Goal: Information Seeking & Learning: Learn about a topic

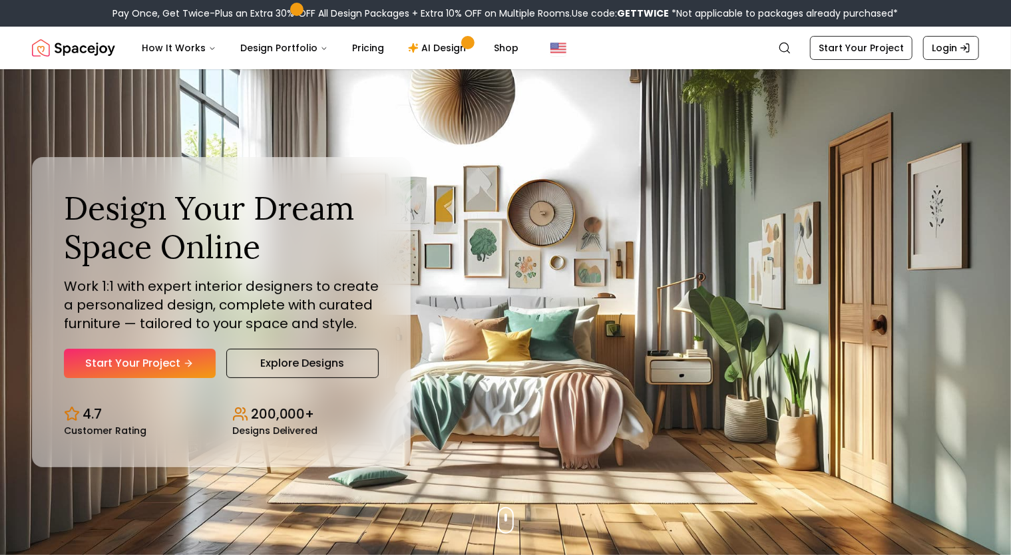
click at [94, 127] on div "Design Your Dream Space Online Work 1:1 with expert interior designers to creat…" at bounding box center [505, 312] width 1011 height 486
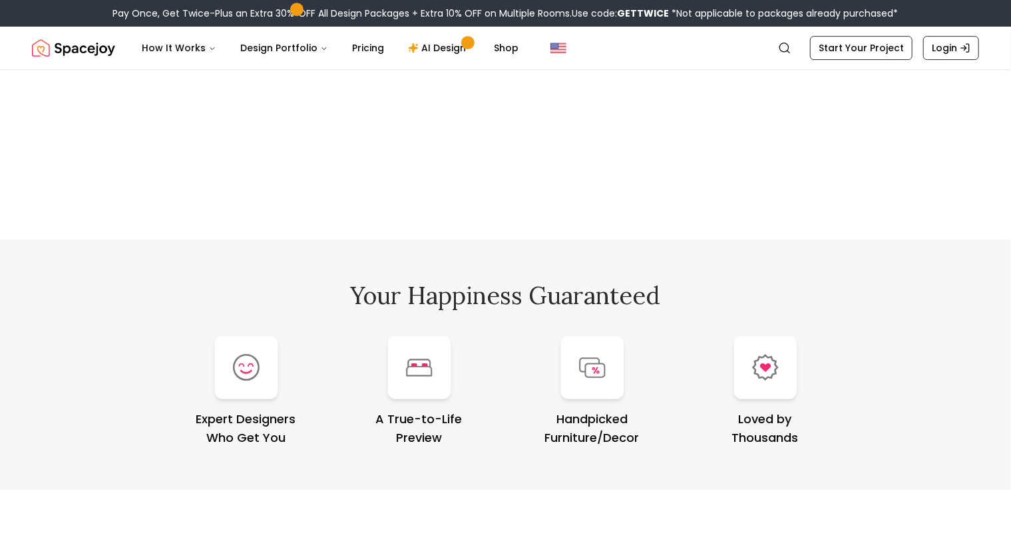
scroll to position [5337, 0]
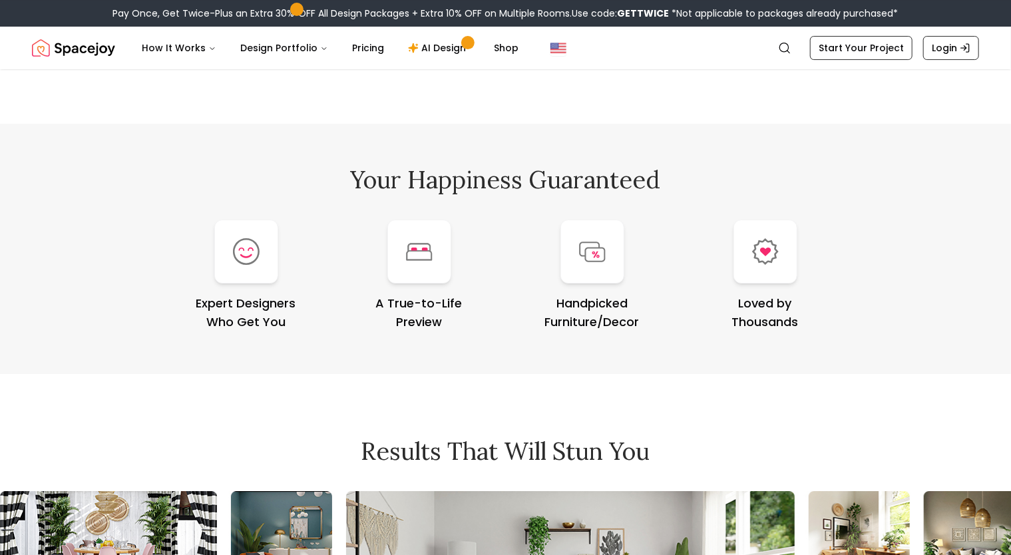
click at [94, 127] on div "Your Happiness Guaranteed Expert Designers Who Get You A True-to-Life Preview H…" at bounding box center [505, 249] width 1011 height 250
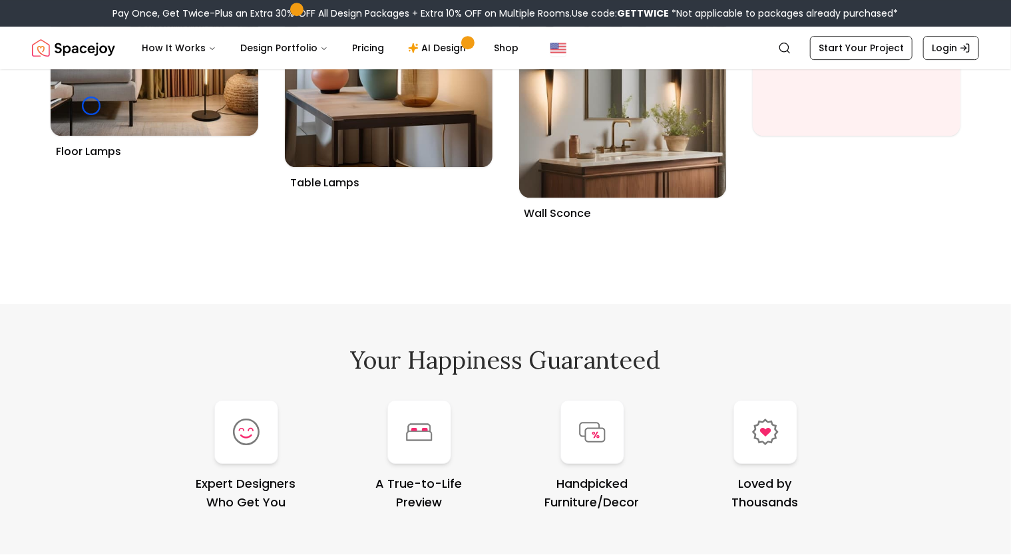
scroll to position [5108, 0]
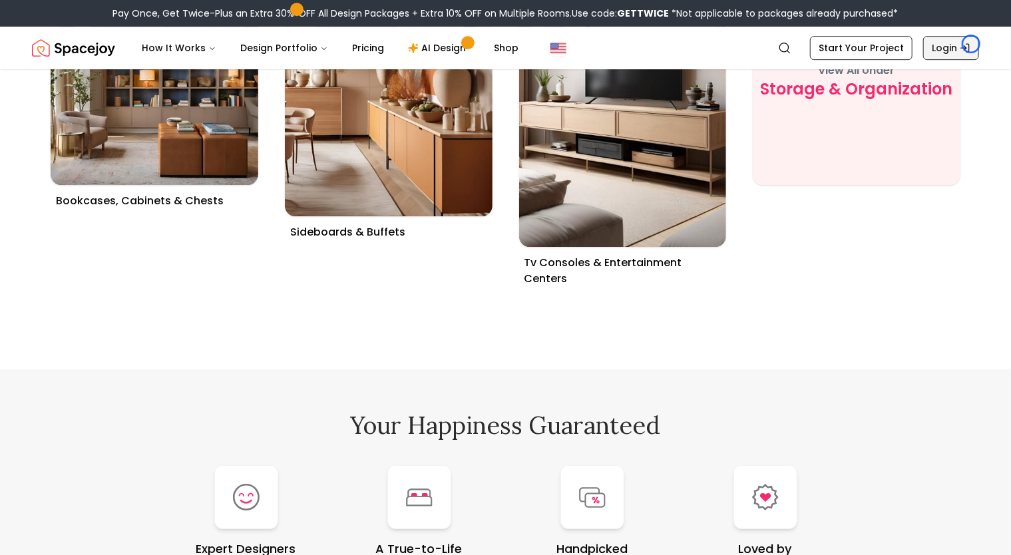
click at [971, 44] on link "Login" at bounding box center [951, 48] width 56 height 24
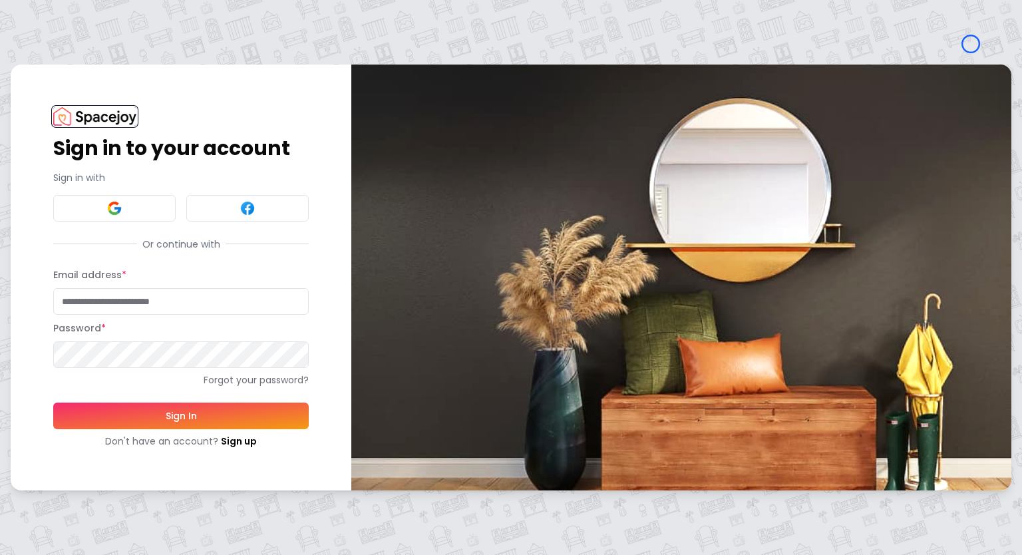
click at [75, 112] on img at bounding box center [94, 116] width 83 height 18
click at [120, 89] on div "Sign in to your account Sign in with Or continue with Email address * Password …" at bounding box center [181, 277] width 341 height 425
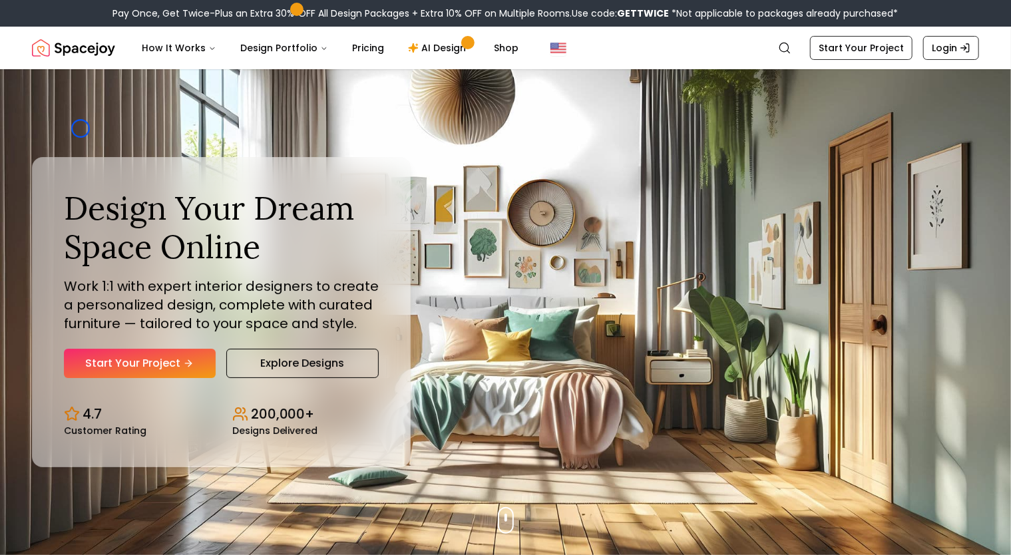
click at [81, 128] on div "Design Your Dream Space Online Work 1:1 with expert interior designers to creat…" at bounding box center [505, 312] width 1011 height 486
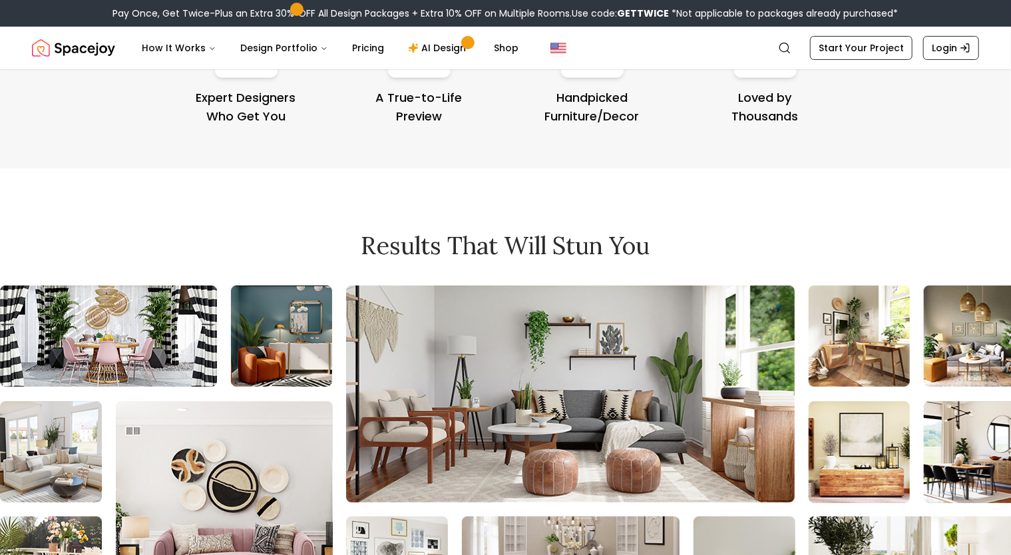
scroll to position [5612, 0]
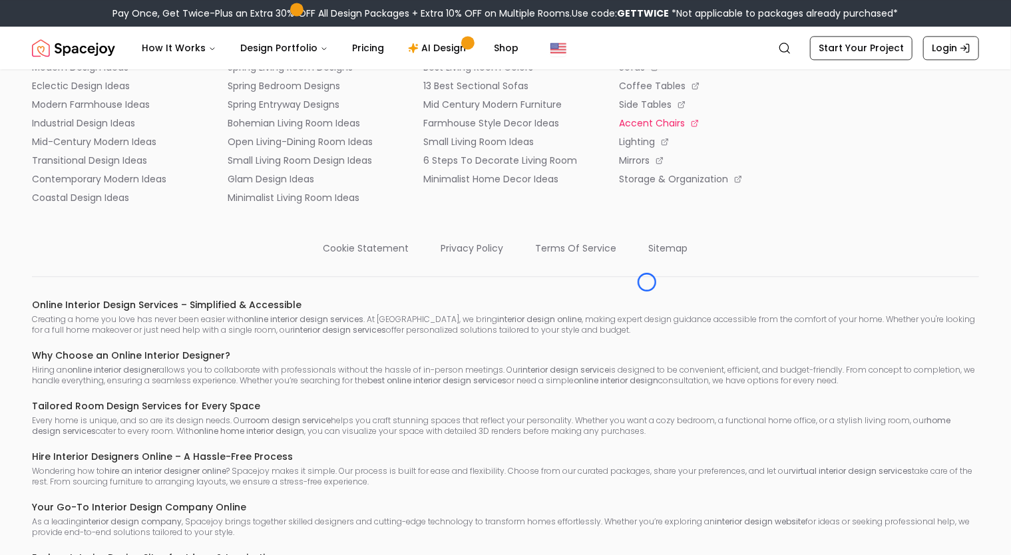
scroll to position [7329, 0]
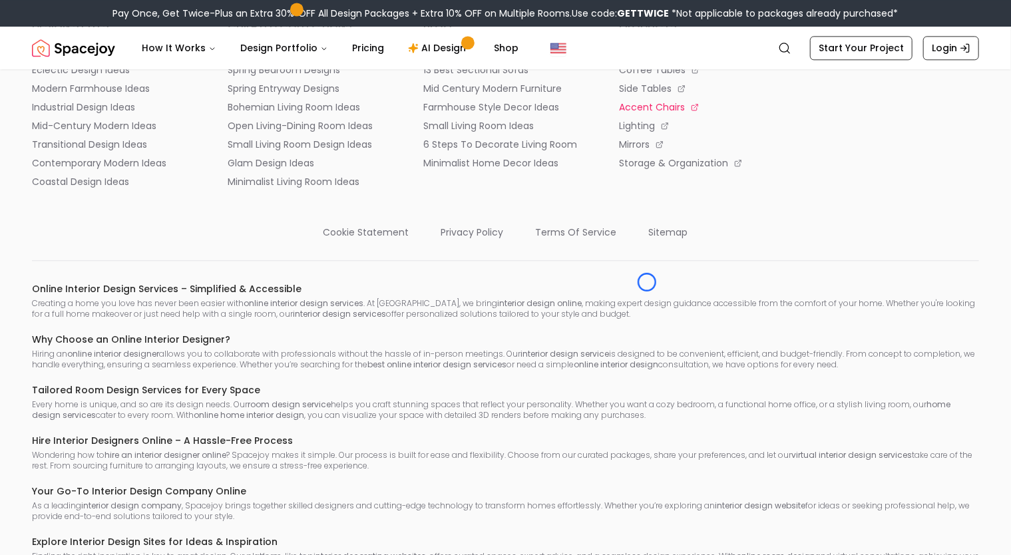
click at [647, 114] on p "accent chairs" at bounding box center [653, 107] width 66 height 13
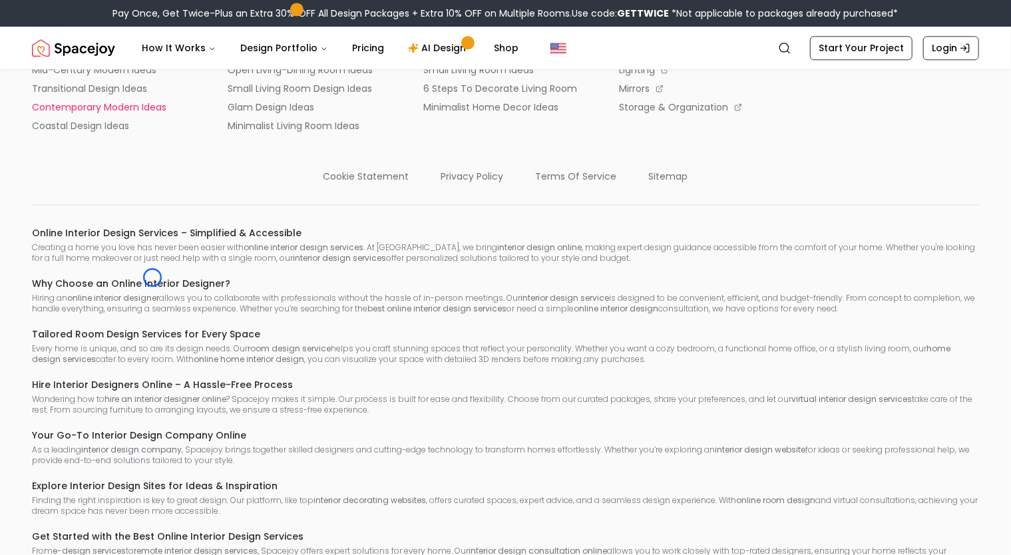
click at [152, 114] on p "contemporary modern ideas" at bounding box center [99, 107] width 134 height 13
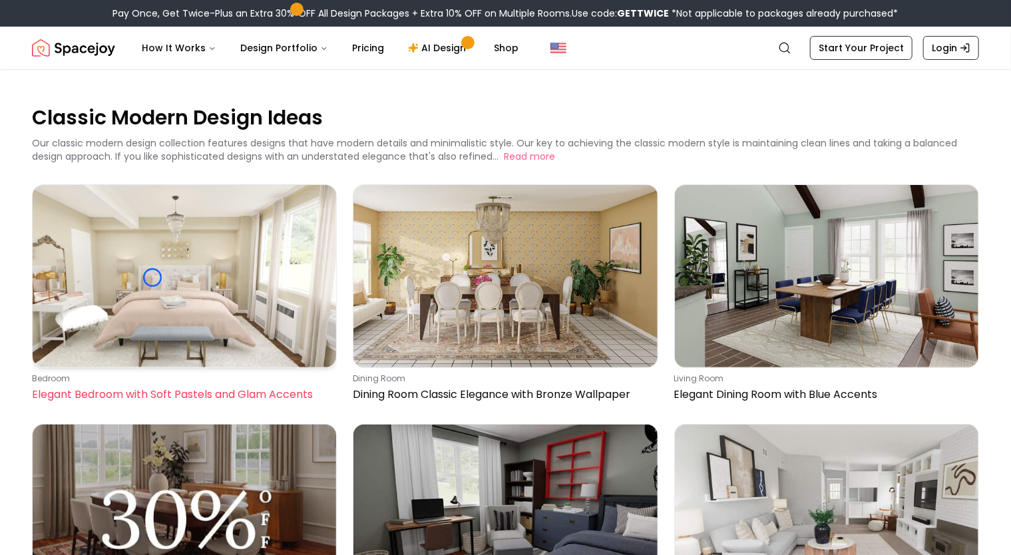
click at [152, 278] on img at bounding box center [185, 276] width 304 height 182
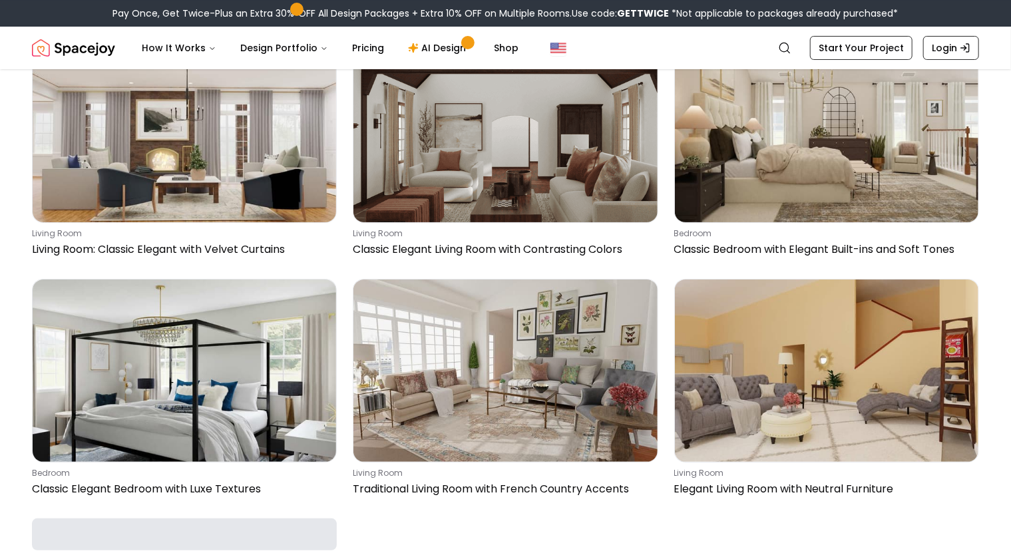
scroll to position [2851, 0]
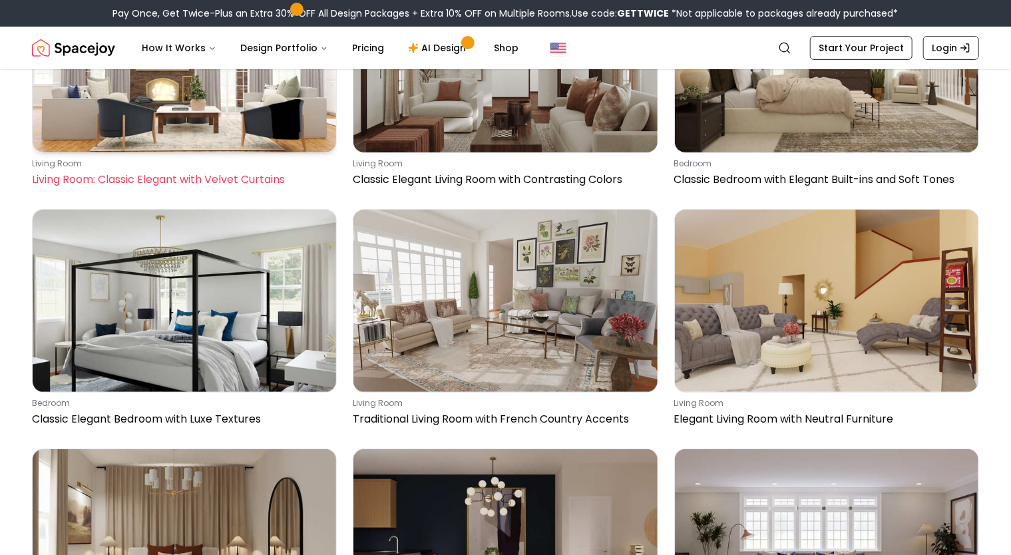
click at [80, 95] on img at bounding box center [185, 61] width 304 height 182
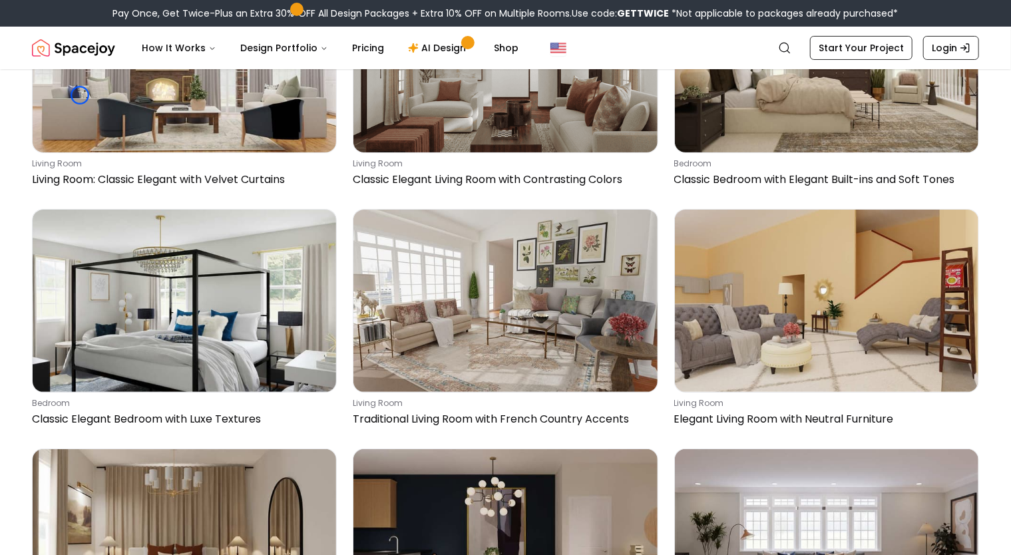
scroll to position [3850, 0]
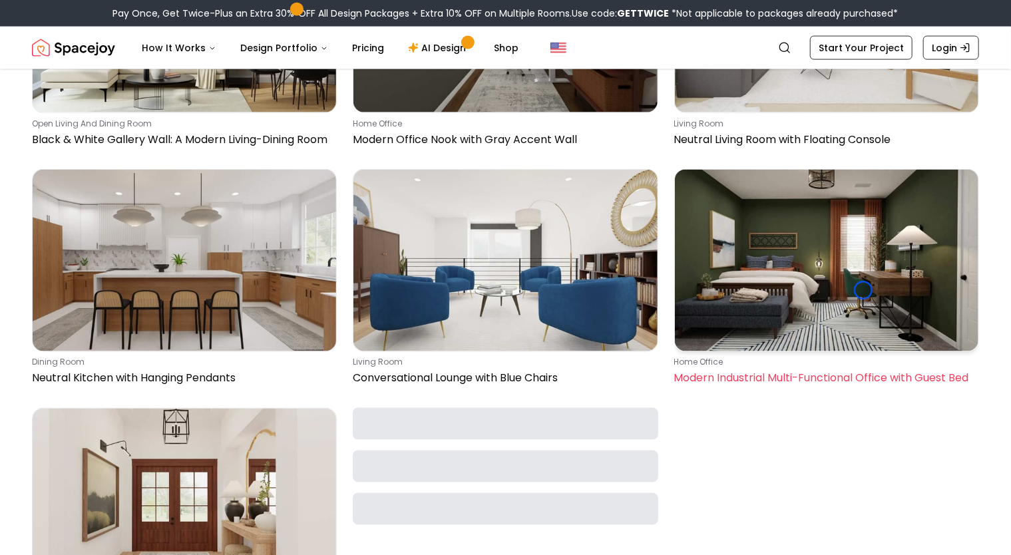
click at [863, 290] on img at bounding box center [827, 261] width 304 height 182
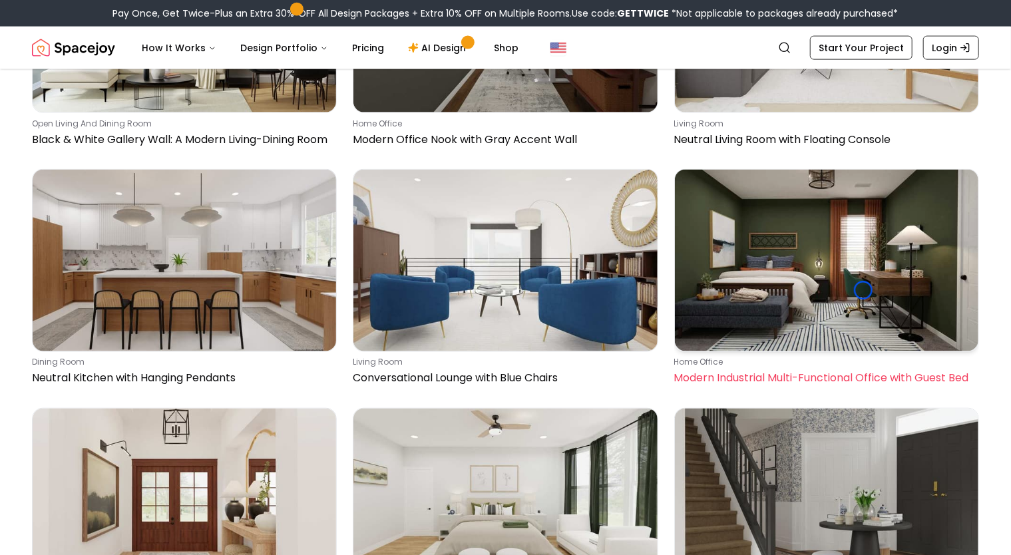
scroll to position [6880, 0]
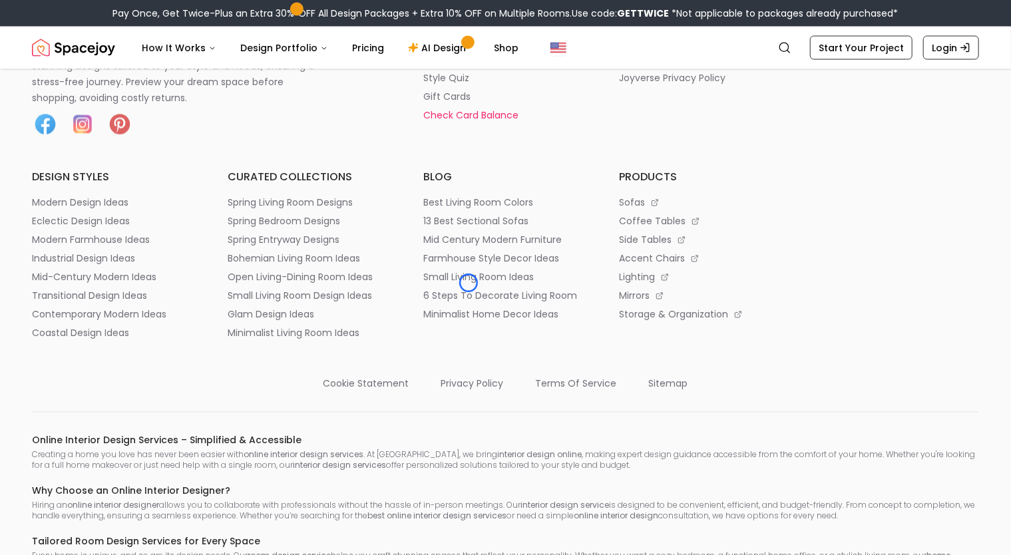
click at [469, 122] on p "check card balance" at bounding box center [470, 114] width 95 height 13
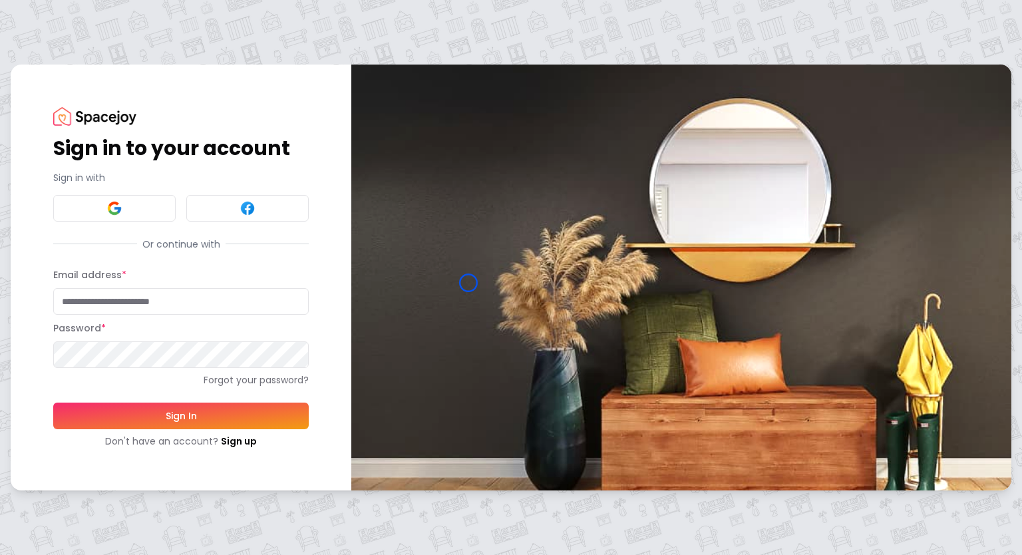
click at [469, 283] on img at bounding box center [681, 277] width 660 height 425
click at [101, 101] on div "Sign in to your account Sign in with Or continue with Email address * Password …" at bounding box center [181, 277] width 341 height 425
click at [91, 108] on img at bounding box center [94, 116] width 83 height 18
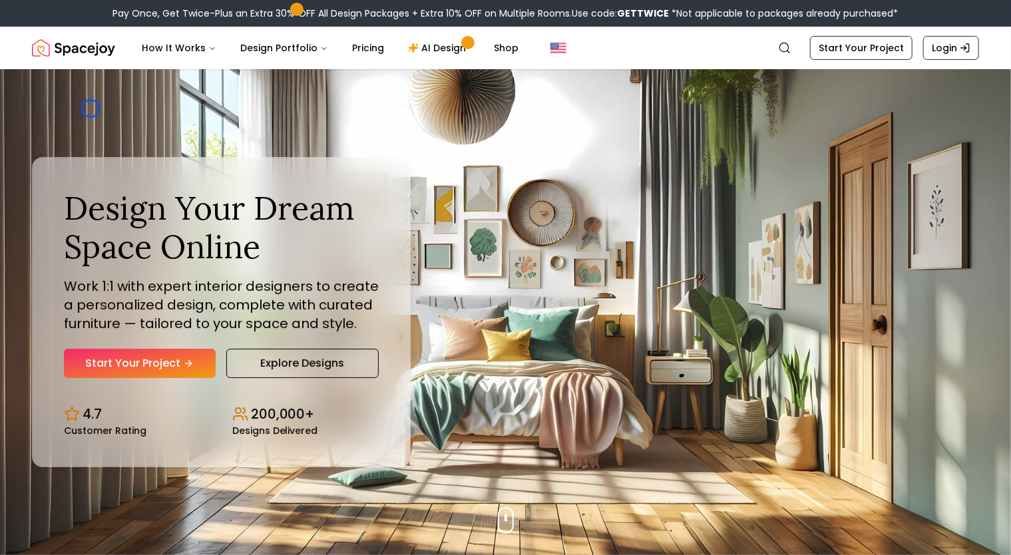
click at [91, 108] on div "Design Your Dream Space Online Work 1:1 with expert interior designers to creat…" at bounding box center [505, 312] width 1011 height 486
click at [132, 83] on div "Design Your Dream Space Online Work 1:1 with expert interior designers to creat…" at bounding box center [505, 312] width 1011 height 486
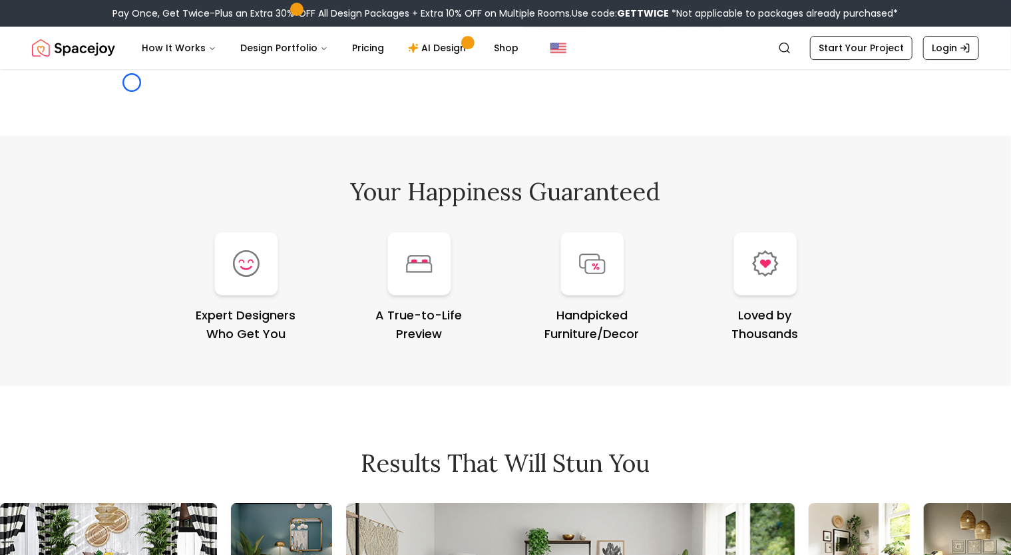
scroll to position [5377, 0]
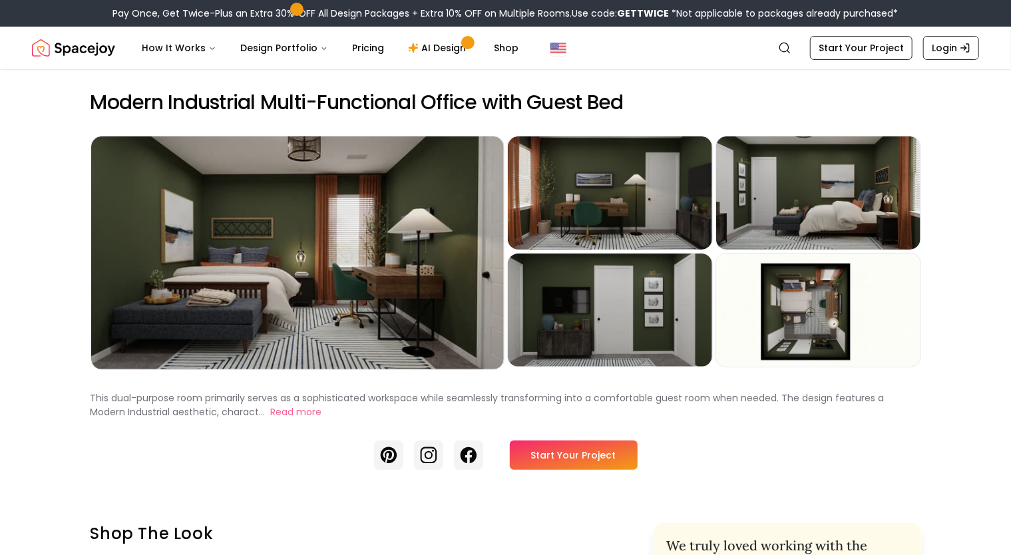
click at [95, 68] on nav "Spacejoy Search How It Works Design Portfolio Pricing AI Design Shop Search Sta…" at bounding box center [505, 48] width 947 height 43
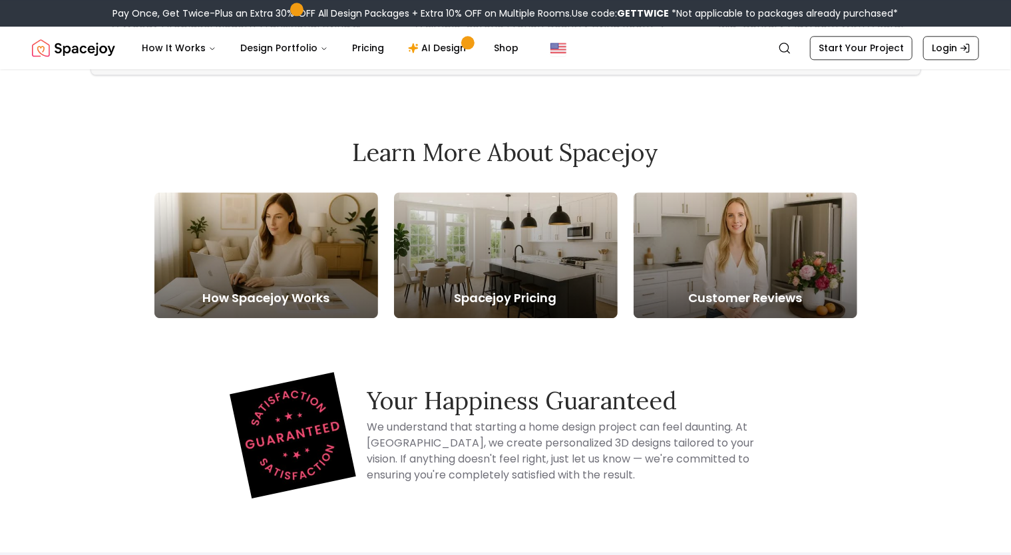
scroll to position [4873, 0]
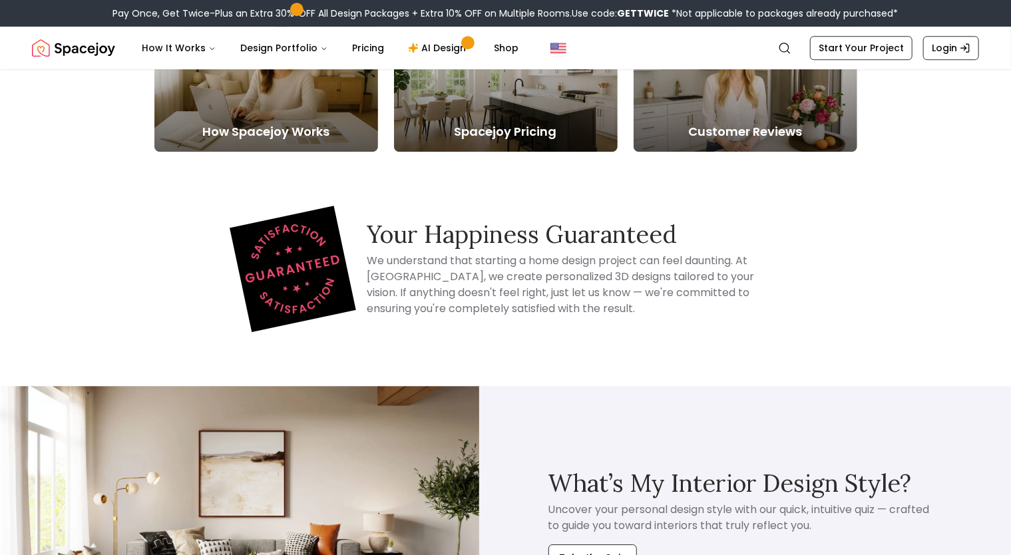
click at [95, 68] on nav "Spacejoy Search How It Works Design Portfolio Pricing AI Design Shop Search Sta…" at bounding box center [505, 48] width 947 height 43
